Goal: Information Seeking & Learning: Learn about a topic

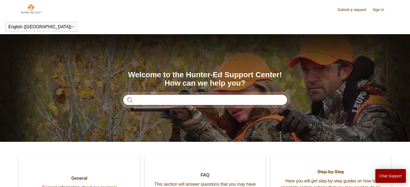
click at [188, 99] on input "Search" at bounding box center [205, 100] width 164 height 11
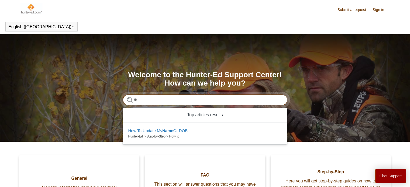
type input "*"
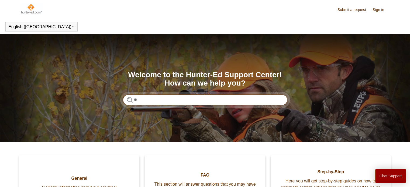
type input "*"
type input "**********"
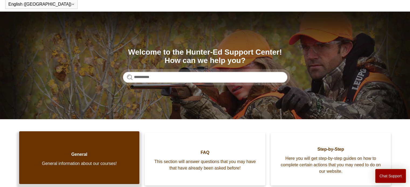
scroll to position [39, 0]
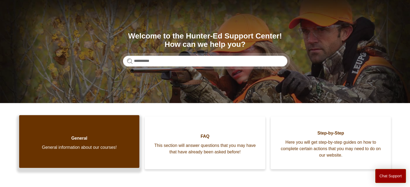
click at [81, 137] on span "General" at bounding box center [79, 138] width 104 height 6
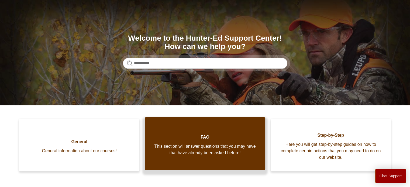
scroll to position [41, 0]
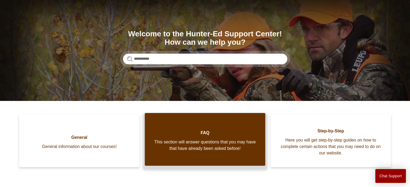
click at [208, 137] on link "FAQ This section will answer questions that you may have that have already been…" at bounding box center [205, 139] width 120 height 53
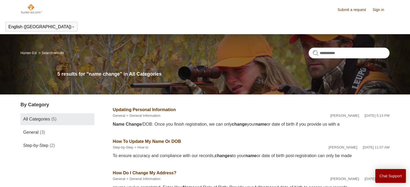
click at [161, 141] on link "How To Update My Name Or DOB" at bounding box center [147, 141] width 68 height 5
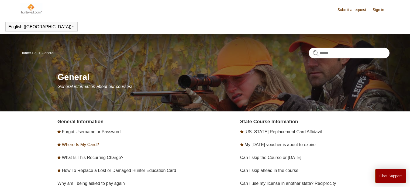
click at [89, 146] on link "Where Is My Card?" at bounding box center [80, 145] width 37 height 5
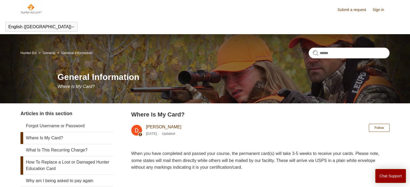
click at [56, 164] on link "How To Replace a Lost or Damaged Hunter Education Card" at bounding box center [66, 166] width 92 height 18
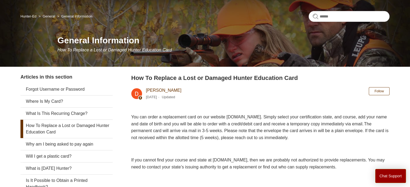
scroll to position [37, 0]
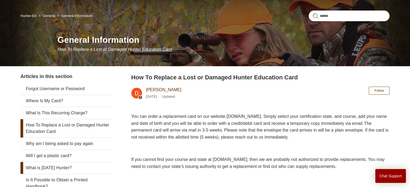
click at [66, 169] on link "What is [DATE] Hunter?" at bounding box center [66, 168] width 92 height 12
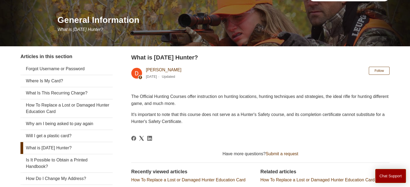
scroll to position [58, 0]
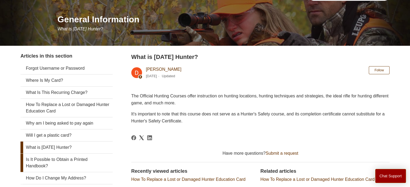
click at [78, 161] on link "Is It Possible to Obtain a Printed Handbook?" at bounding box center [66, 163] width 92 height 18
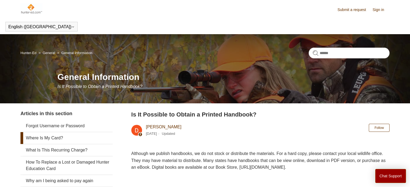
click at [53, 139] on link "Where Is My Card?" at bounding box center [66, 138] width 92 height 12
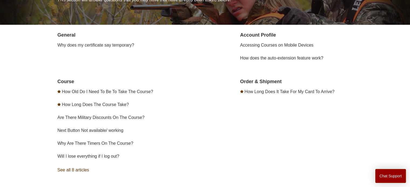
scroll to position [87, 0]
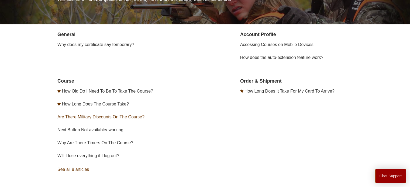
click at [73, 117] on link "Are There Military Discounts On The Course?" at bounding box center [100, 117] width 87 height 5
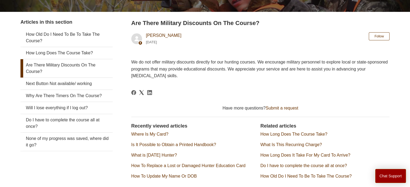
scroll to position [123, 0]
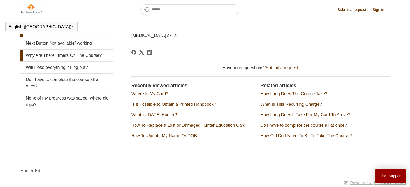
click at [69, 50] on link "Why Are There Timers On The Course?" at bounding box center [66, 56] width 92 height 12
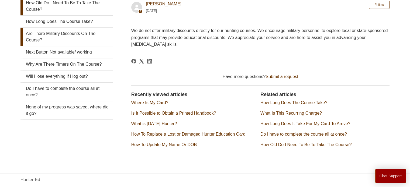
click at [60, 15] on link "How Old Do I Need To Be To Take The Course?" at bounding box center [66, 6] width 92 height 18
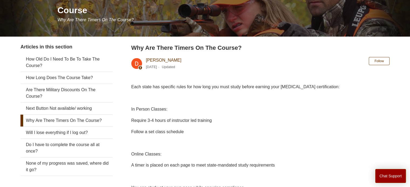
scroll to position [64, 0]
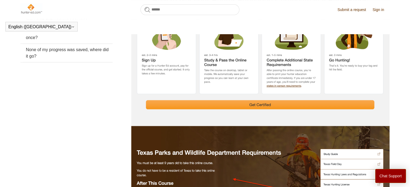
scroll to position [166, 0]
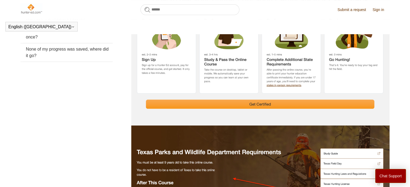
click at [404, 94] on main "Hunter-Ed FAQ Course Course How Old Do I Need To Be To Take The Course? Article…" at bounding box center [205, 84] width 410 height 462
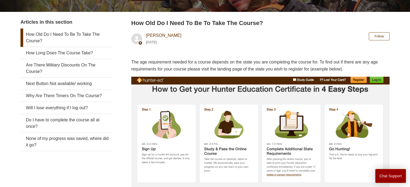
scroll to position [92, 0]
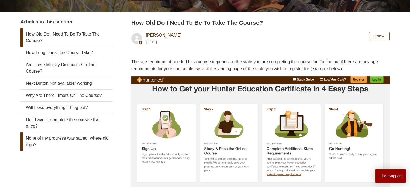
click at [58, 141] on link "None of my progress was saved, where did it go?" at bounding box center [66, 142] width 92 height 18
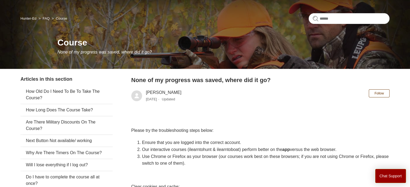
scroll to position [34, 0]
click at [52, 120] on link "Are There Military Discounts On The Course?" at bounding box center [66, 125] width 92 height 18
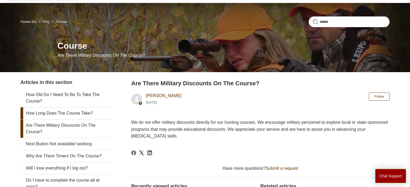
scroll to position [32, 0]
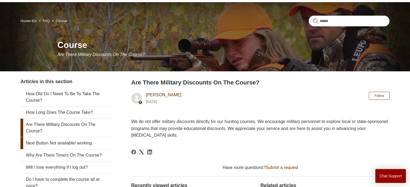
click at [58, 144] on link "Next Button Not available/ working" at bounding box center [66, 143] width 92 height 12
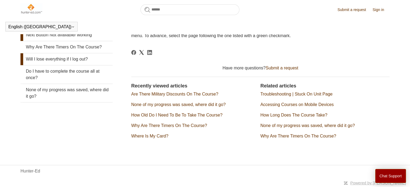
scroll to position [117, 0]
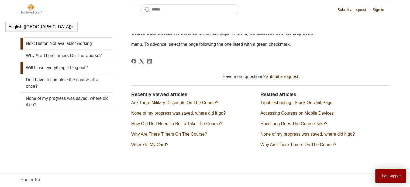
click at [70, 68] on link "Will I lose everything if I log out?" at bounding box center [66, 68] width 92 height 12
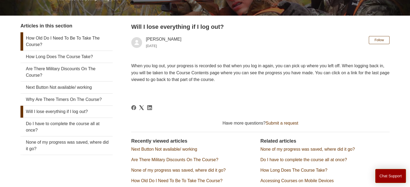
scroll to position [88, 0]
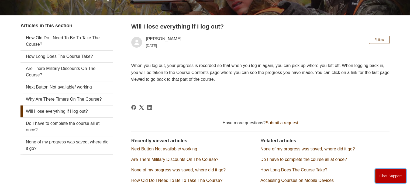
click at [389, 174] on button "Chat Support" at bounding box center [390, 176] width 31 height 14
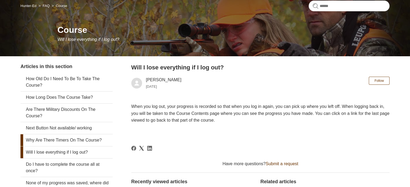
scroll to position [0, 0]
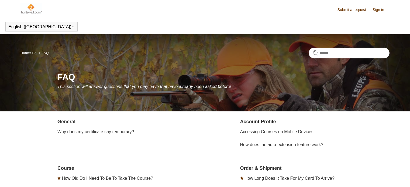
scroll to position [87, 0]
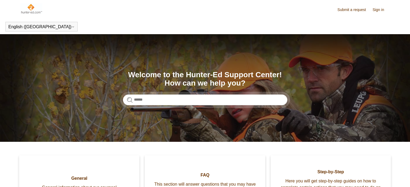
scroll to position [41, 0]
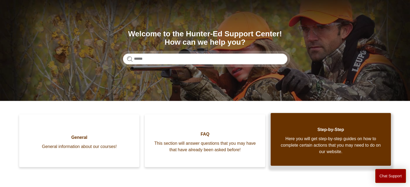
click at [345, 133] on span "Step-by-Step" at bounding box center [331, 130] width 104 height 6
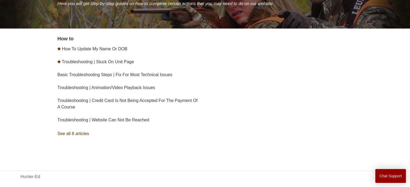
scroll to position [84, 0]
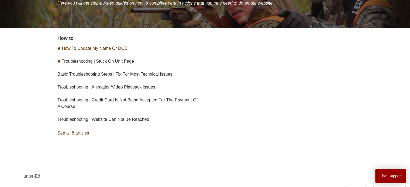
click at [92, 49] on link "How To Update My Name Or DOB" at bounding box center [94, 48] width 65 height 5
click at [81, 74] on link "Basic Troubleshooting Steps | Fix For Most Technical Issues" at bounding box center [114, 74] width 115 height 5
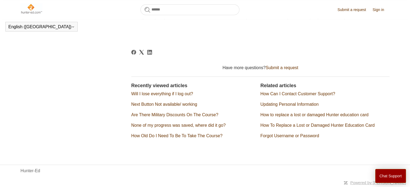
scroll to position [284, 0]
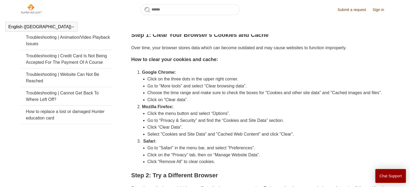
scroll to position [115, 0]
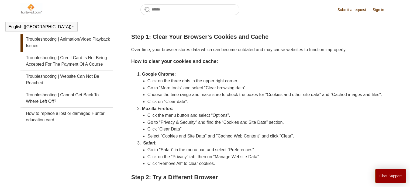
click at [64, 45] on link "Troubleshooting | Animation/Video Playback Issues" at bounding box center [66, 42] width 92 height 18
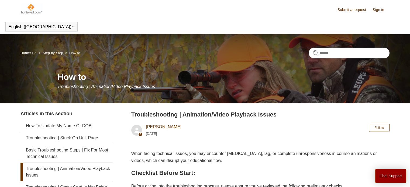
click at [63, 60] on nav "Hunter-Ed Step-by-Step How to" at bounding box center [204, 55] width 369 height 15
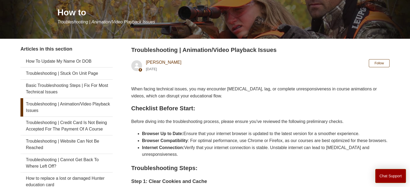
scroll to position [66, 0]
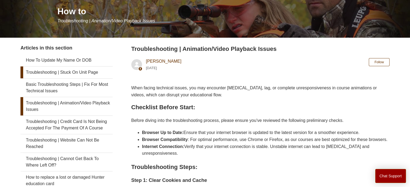
click at [66, 73] on link "Troubleshooting | Stuck On Unit Page" at bounding box center [66, 73] width 92 height 12
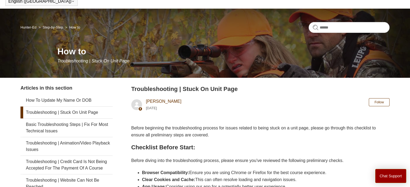
scroll to position [27, 0]
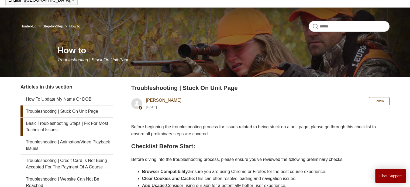
click at [53, 124] on link "Basic Troubleshooting Steps | Fix For Most Technical Issues" at bounding box center [66, 127] width 92 height 18
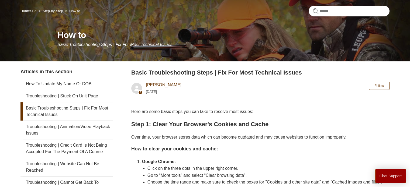
scroll to position [43, 0]
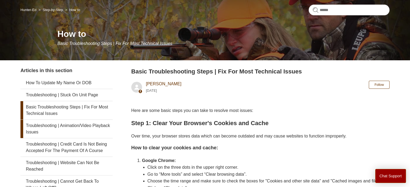
drag, startPoint x: 0, startPoint y: 0, endPoint x: 37, endPoint y: 127, distance: 132.4
click at [37, 127] on link "Troubleshooting | Animation/Video Playback Issues" at bounding box center [66, 129] width 92 height 18
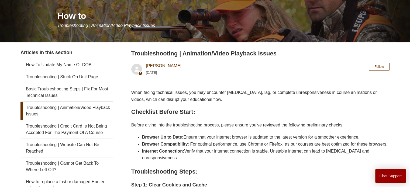
scroll to position [61, 0]
click at [37, 127] on link "Troubleshooting | Credit Card Is Not Being Accepted For The Payment Of A Course" at bounding box center [66, 129] width 92 height 18
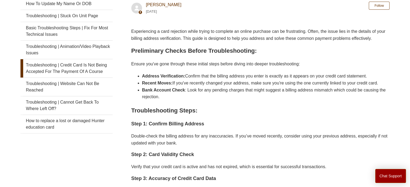
scroll to position [107, 0]
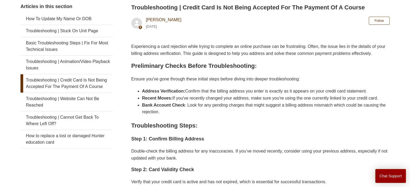
click at [55, 74] on link "Troubleshooting | Credit Card Is Not Being Accepted For The Payment Of A Course" at bounding box center [66, 83] width 92 height 18
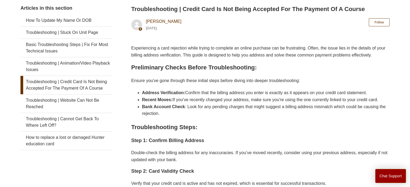
scroll to position [107, 0]
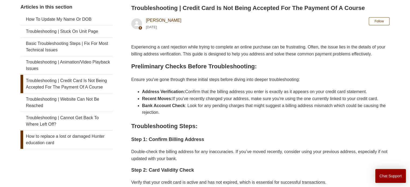
click at [48, 146] on link "How to replace a lost or damaged Hunter education card" at bounding box center [66, 140] width 92 height 18
click at [84, 59] on link "Troubleshooting | Animation/Video Playback Issues" at bounding box center [66, 65] width 92 height 18
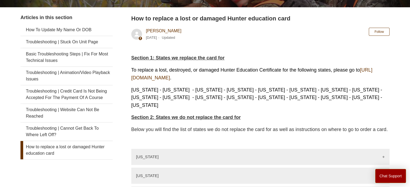
scroll to position [97, 0]
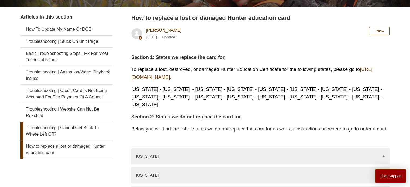
click at [63, 135] on link "Troubleshooting | Cannot Get Back To Where Left Off?" at bounding box center [66, 131] width 92 height 18
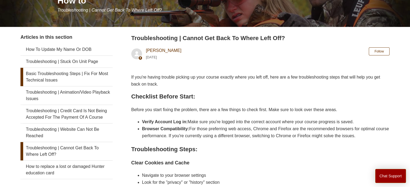
scroll to position [76, 0]
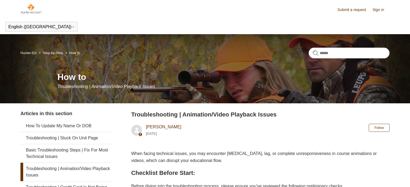
scroll to position [66, 0]
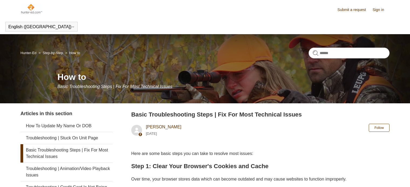
scroll to position [115, 0]
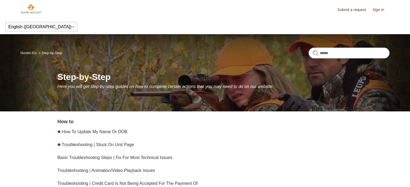
scroll to position [84, 0]
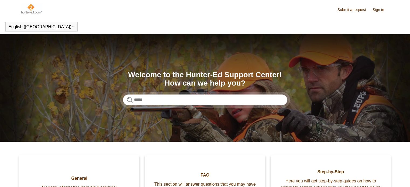
scroll to position [41, 0]
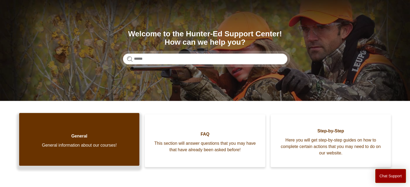
click at [61, 122] on link "General General information about our courses!" at bounding box center [79, 139] width 120 height 53
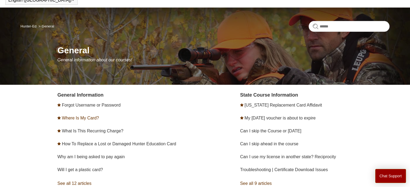
scroll to position [28, 0]
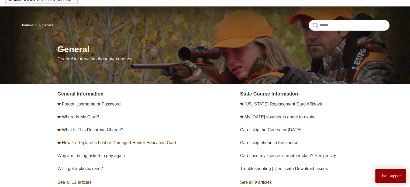
click at [79, 142] on link "How To Replace a Lost or Damaged Hunter Education Card" at bounding box center [119, 143] width 114 height 5
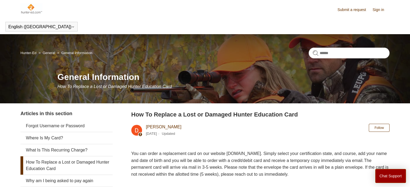
click at [31, 8] on img at bounding box center [31, 8] width 22 height 11
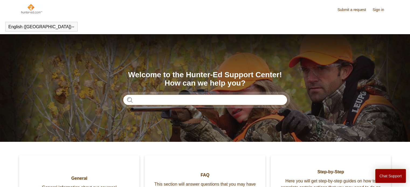
click at [166, 96] on input "Search" at bounding box center [205, 100] width 164 height 11
type input "*******"
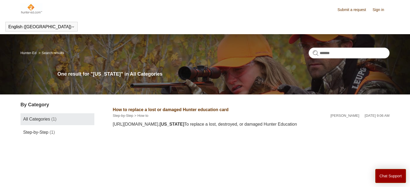
click at [26, 8] on img at bounding box center [31, 8] width 22 height 11
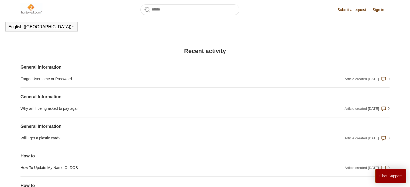
scroll to position [374, 0]
